Goal: Find specific page/section: Find specific page/section

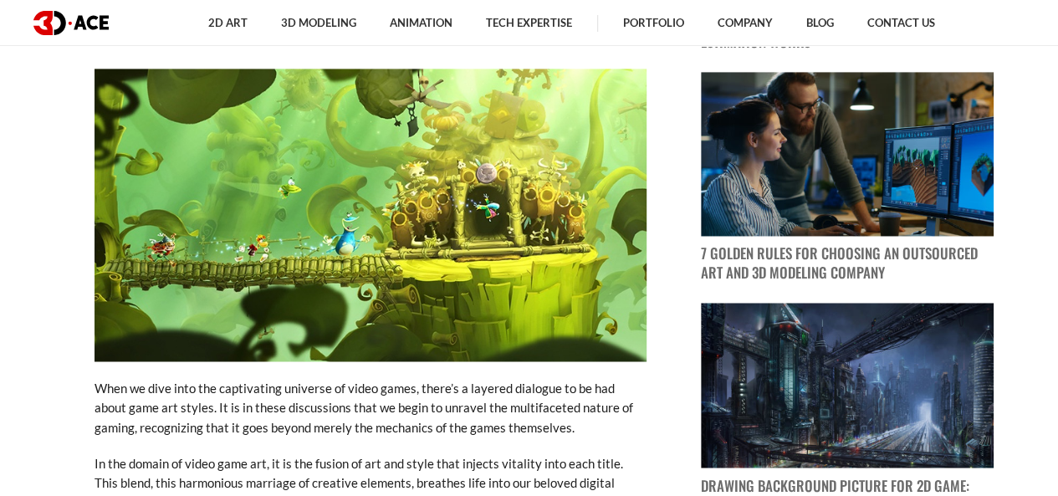
scroll to position [1171, 0]
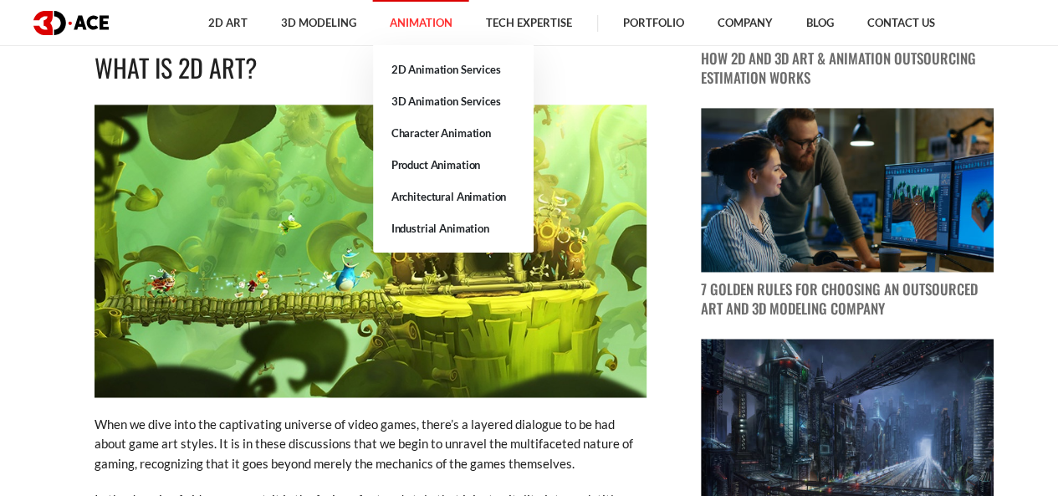
click at [428, 33] on link "Animation" at bounding box center [421, 23] width 96 height 46
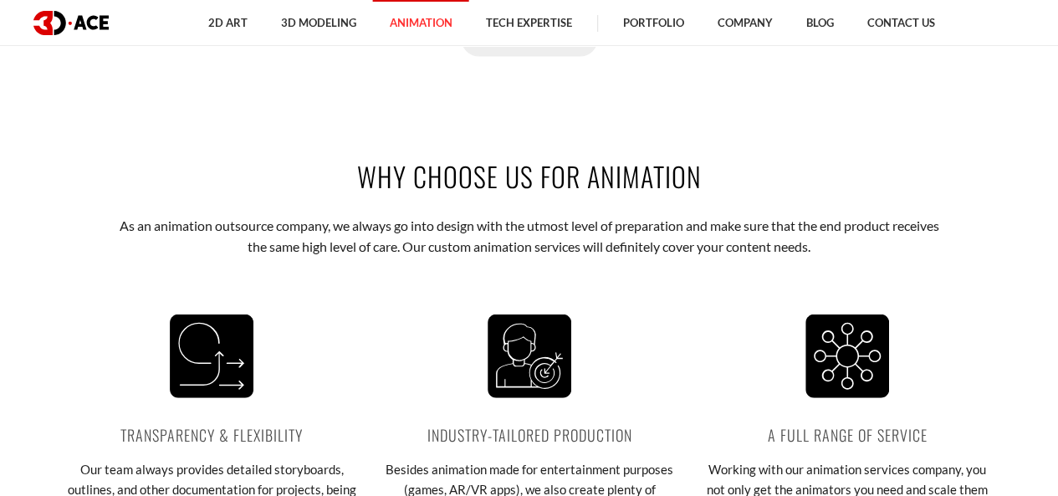
scroll to position [2090, 0]
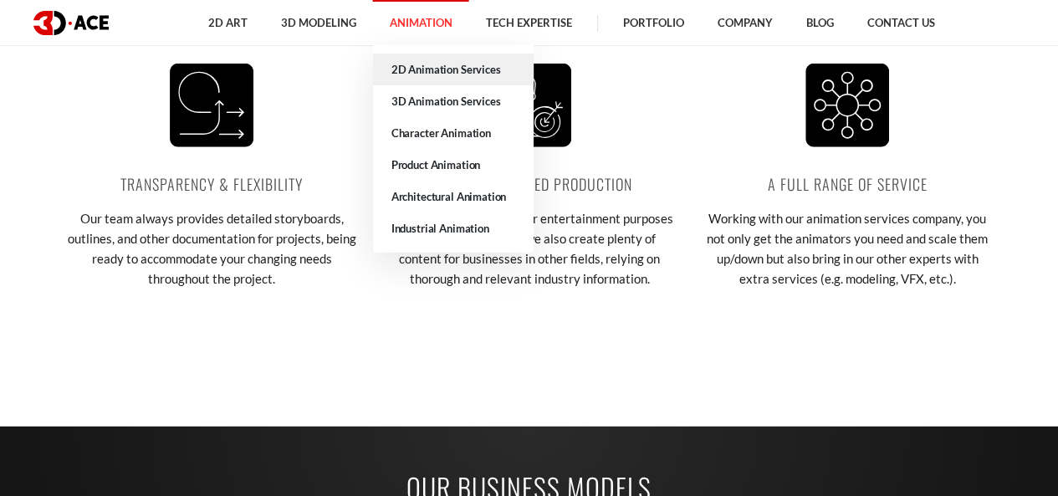
click at [420, 72] on link "2D Animation Services" at bounding box center [453, 70] width 161 height 32
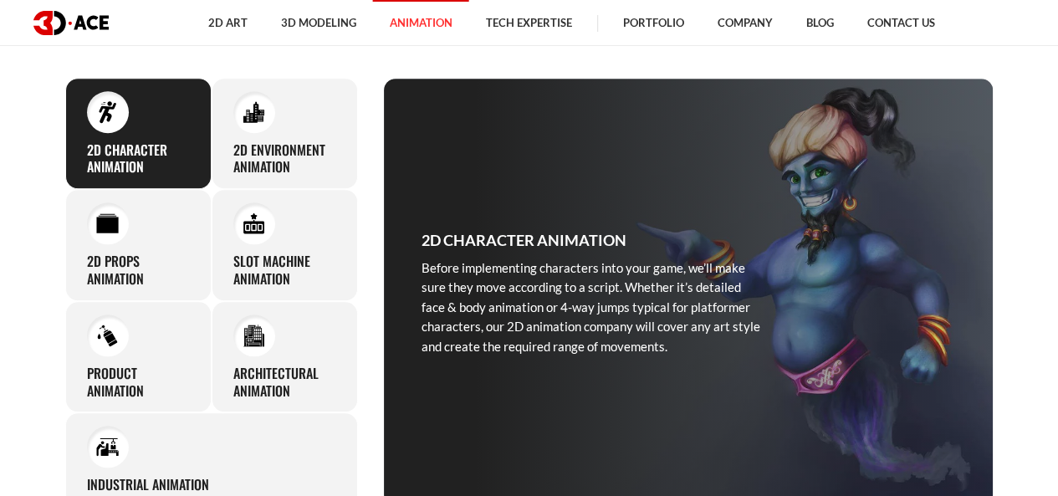
scroll to position [836, 0]
